Goal: Task Accomplishment & Management: Use online tool/utility

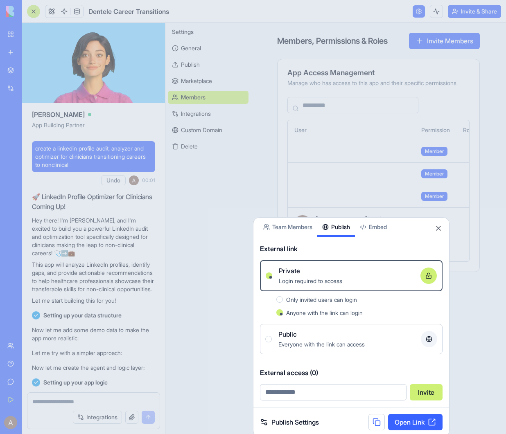
scroll to position [8820, 0]
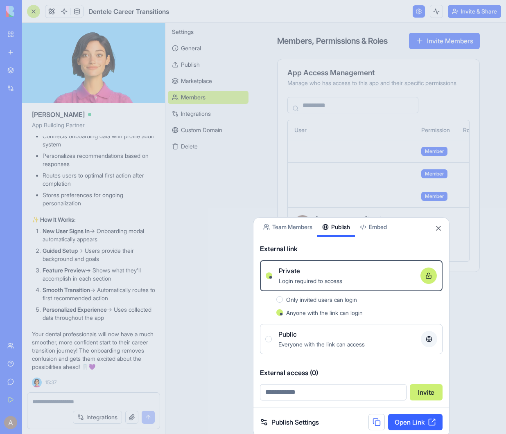
click at [215, 237] on div at bounding box center [253, 217] width 506 height 434
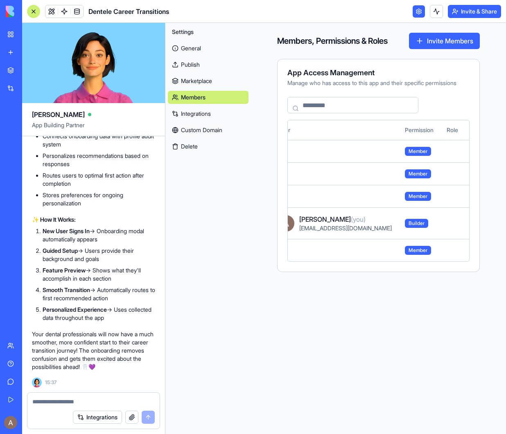
scroll to position [0, 29]
click at [34, 422] on button at bounding box center [31, 422] width 13 height 13
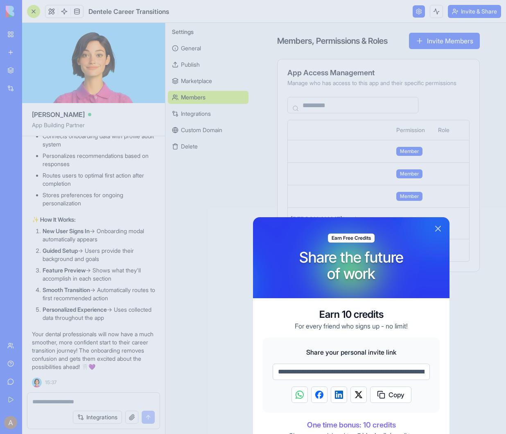
click at [439, 231] on button "Close" at bounding box center [438, 229] width 10 height 10
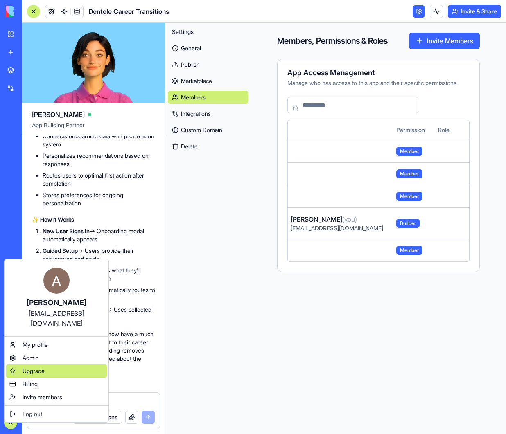
click at [39, 367] on span "Upgrade" at bounding box center [34, 371] width 22 height 8
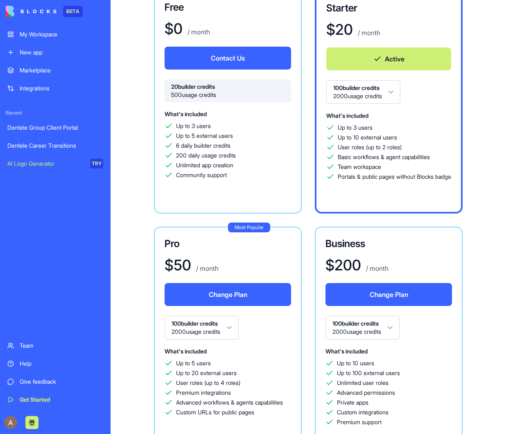
scroll to position [91, 0]
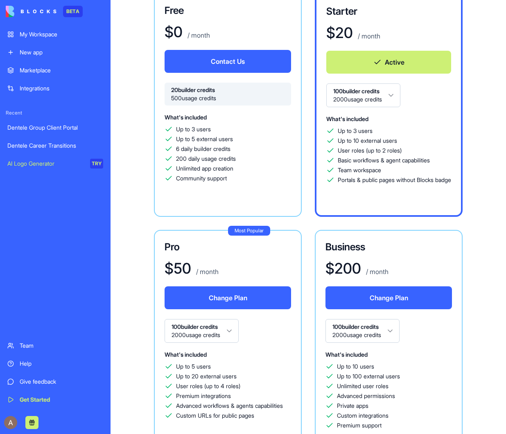
click at [64, 145] on div "Dentele Career Transitions" at bounding box center [55, 146] width 96 height 8
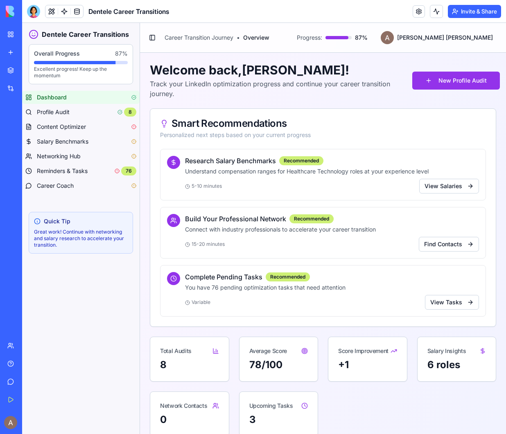
click at [468, 14] on button "Invite & Share" at bounding box center [474, 11] width 53 height 13
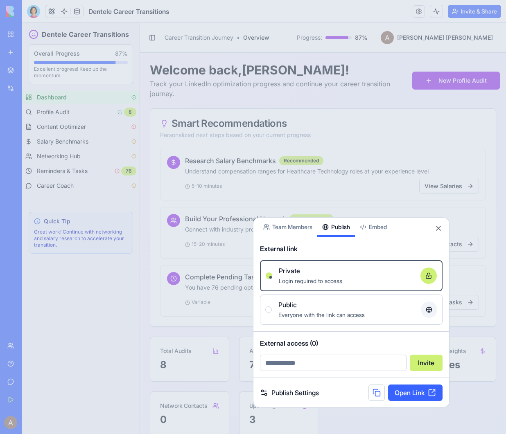
click at [339, 229] on button "Publish" at bounding box center [336, 227] width 38 height 19
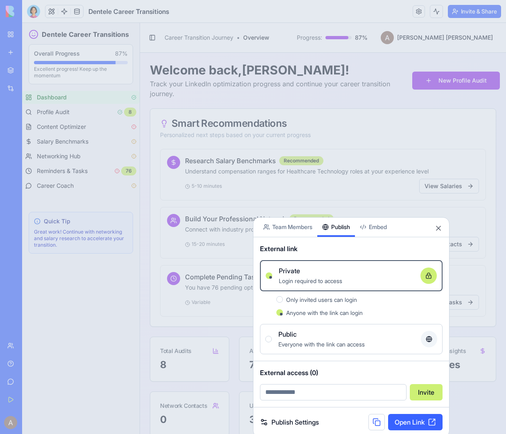
click at [377, 423] on button at bounding box center [376, 422] width 16 height 16
